Goal: Task Accomplishment & Management: Manage account settings

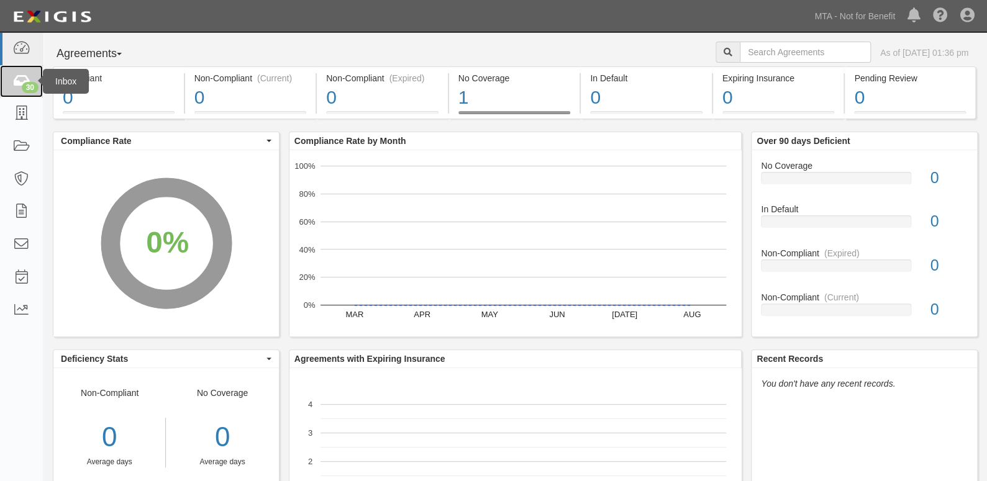
click at [17, 88] on icon at bounding box center [20, 82] width 17 height 14
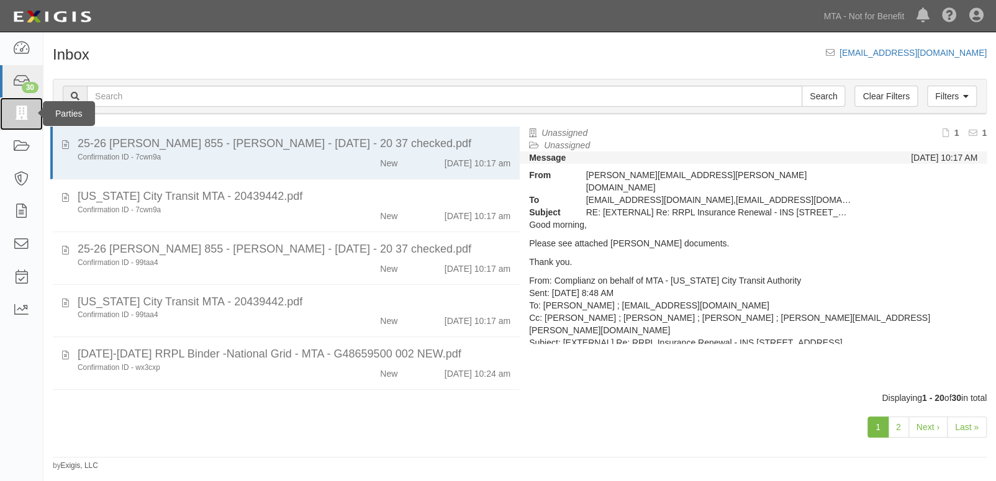
click at [22, 104] on link at bounding box center [21, 114] width 43 height 33
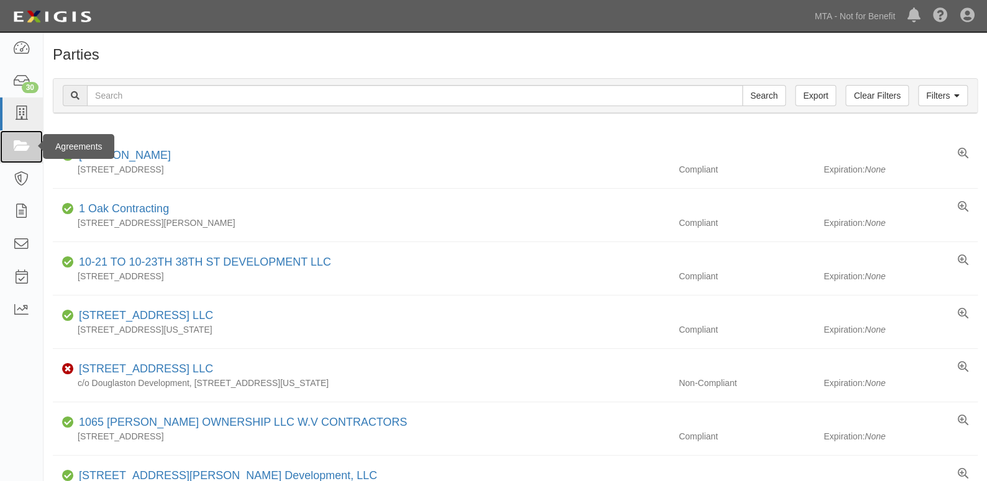
click at [23, 142] on icon at bounding box center [20, 147] width 17 height 14
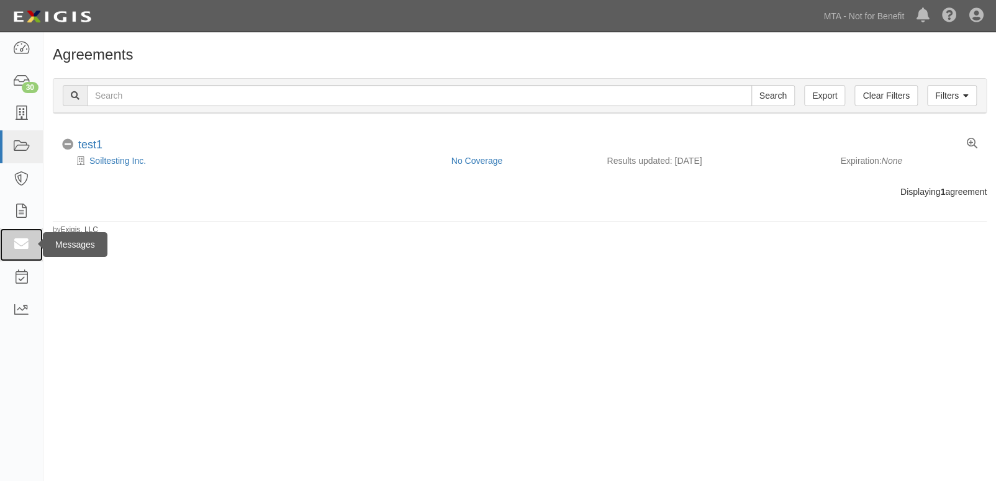
click at [24, 253] on link at bounding box center [21, 245] width 43 height 33
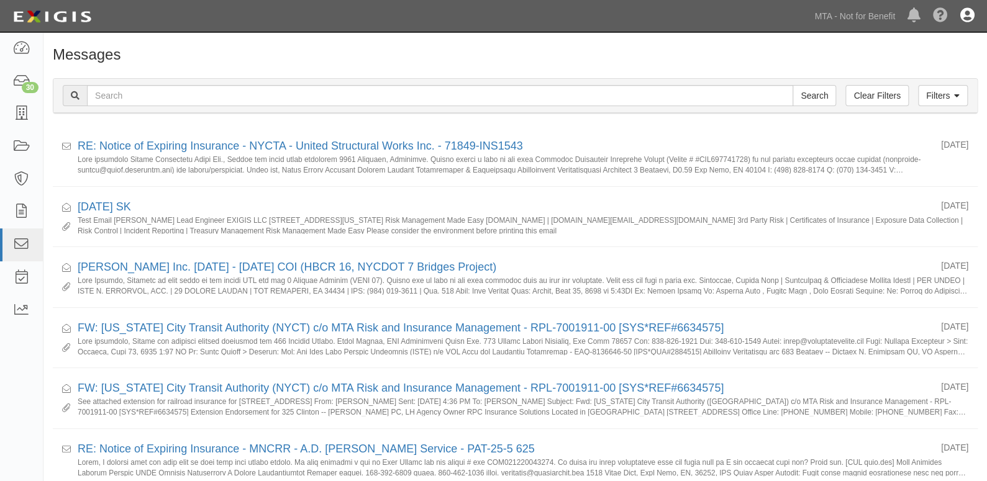
click at [966, 19] on icon at bounding box center [967, 16] width 14 height 15
click at [947, 45] on link "Account" at bounding box center [931, 47] width 98 height 25
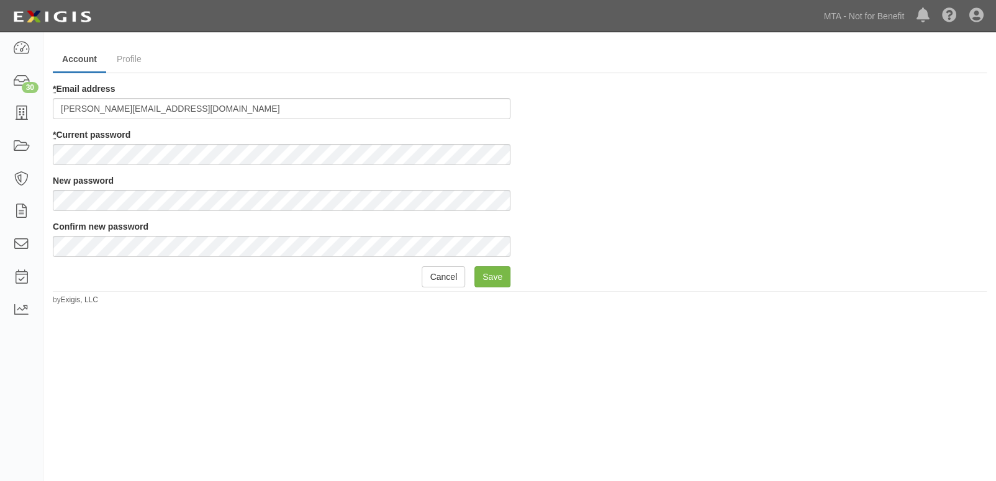
click at [738, 122] on div "* Email address stefania.silva@mtacd.org * Current password New password Confir…" at bounding box center [519, 185] width 953 height 205
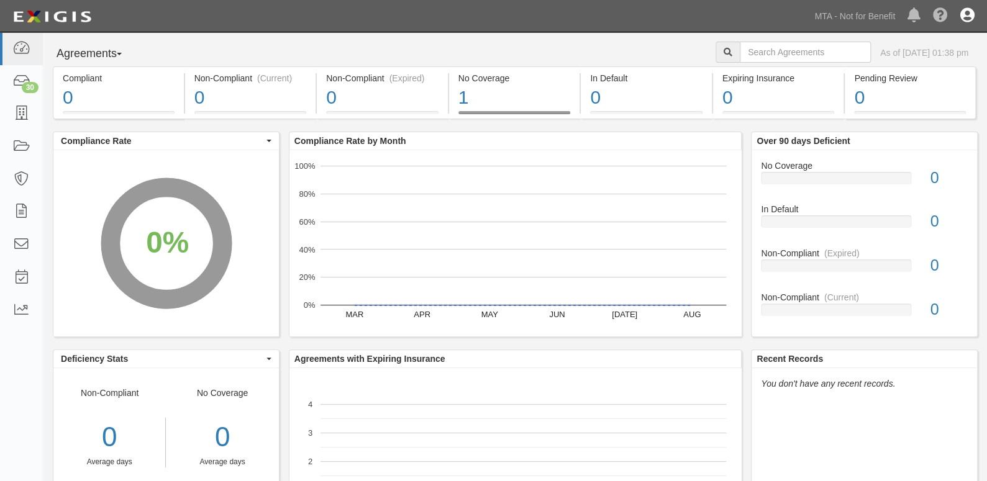
click at [973, 25] on link at bounding box center [967, 16] width 27 height 32
click at [956, 43] on link "Account" at bounding box center [931, 47] width 98 height 25
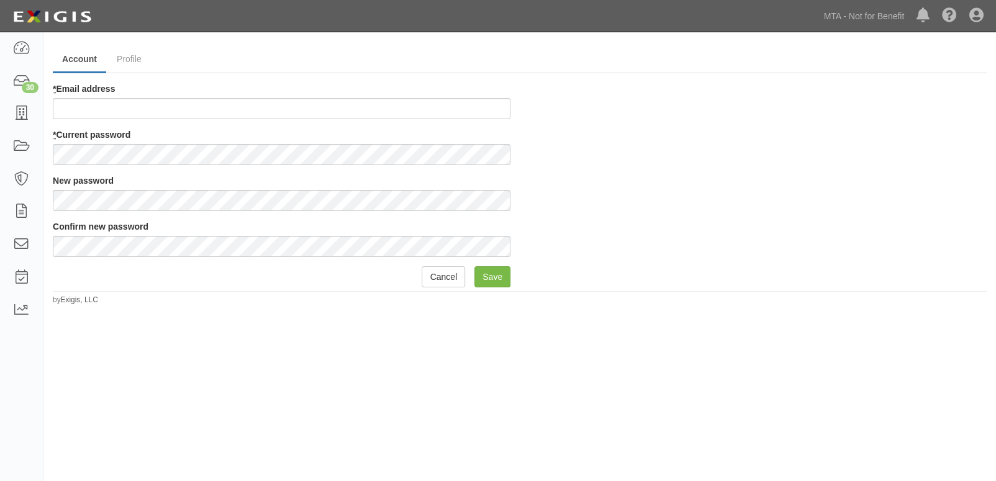
click at [382, 330] on div "Account Profile * Email address * Current password New password Confirm new pas…" at bounding box center [498, 254] width 996 height 434
click at [484, 283] on input "Save" at bounding box center [492, 276] width 36 height 21
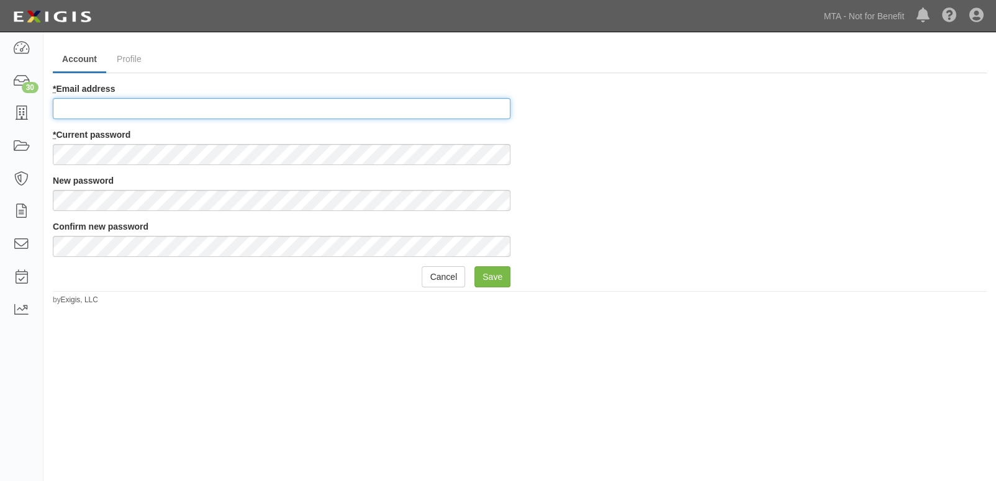
click at [186, 112] on input "* Email address" at bounding box center [282, 108] width 458 height 21
type input "stefania.silva@mtacd.org"
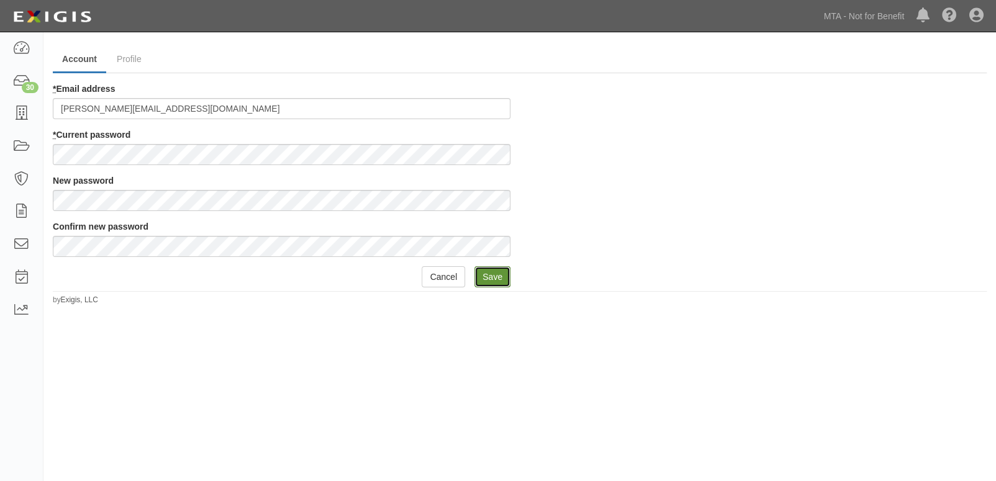
click at [507, 280] on input "Save" at bounding box center [492, 276] width 36 height 21
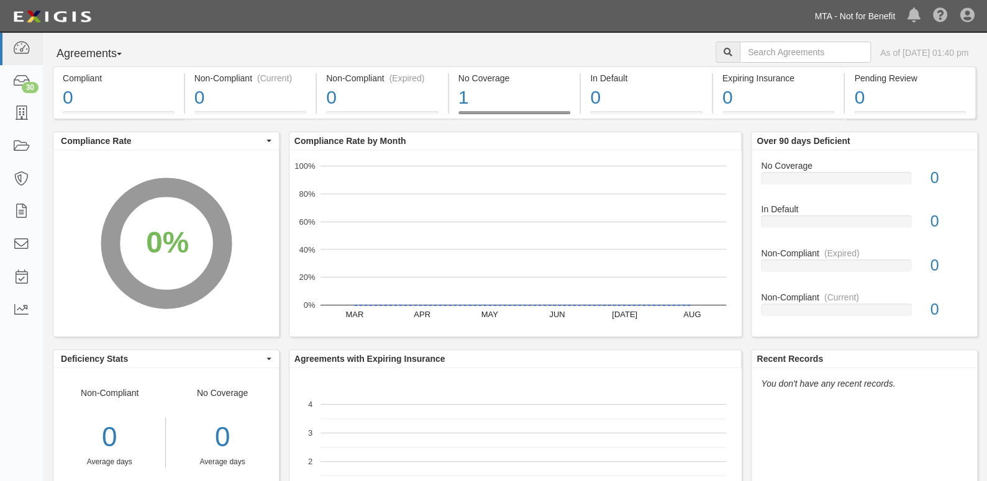
drag, startPoint x: 821, startPoint y: 16, endPoint x: 786, endPoint y: 35, distance: 40.3
click at [821, 16] on link "MTA - Not for Benefit" at bounding box center [854, 16] width 93 height 25
